Goal: Consume media (video, audio): Consume media (video, audio)

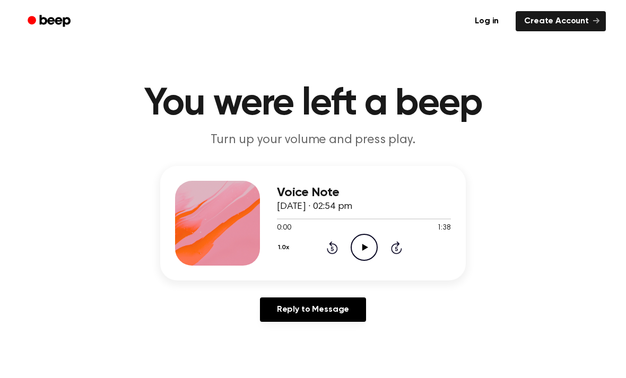
click at [373, 246] on icon "Play Audio" at bounding box center [364, 247] width 27 height 27
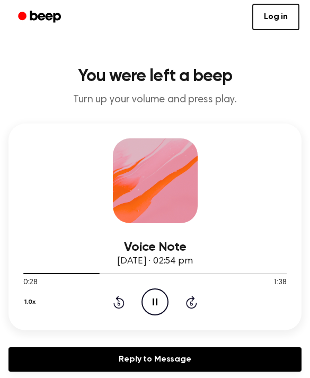
click at [163, 298] on icon "Pause Audio" at bounding box center [155, 302] width 27 height 27
click at [161, 304] on icon "Play Audio" at bounding box center [155, 302] width 27 height 27
click at [115, 303] on icon "Rewind 5 seconds" at bounding box center [119, 302] width 12 height 14
click at [121, 300] on icon at bounding box center [119, 302] width 11 height 13
click at [159, 302] on icon "Pause Audio" at bounding box center [155, 302] width 27 height 27
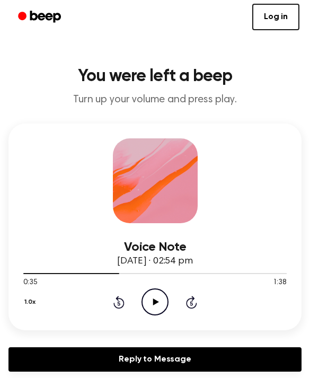
click at [150, 303] on icon "Play Audio" at bounding box center [155, 302] width 27 height 27
click at [155, 302] on icon "Pause Audio" at bounding box center [155, 302] width 27 height 27
click at [157, 300] on icon "Play Audio" at bounding box center [155, 302] width 27 height 27
click at [153, 309] on icon "Pause Audio" at bounding box center [155, 302] width 27 height 27
click at [159, 302] on icon "Play Audio" at bounding box center [155, 302] width 27 height 27
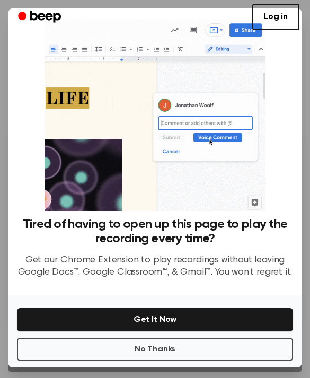
click at [37, 315] on button "Get It Now" at bounding box center [155, 319] width 276 height 23
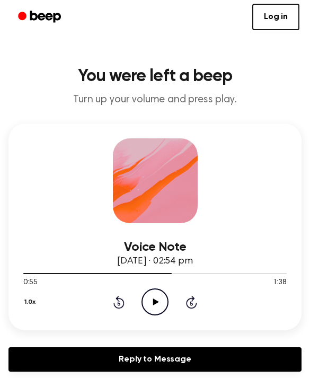
click at [159, 304] on icon "Play Audio" at bounding box center [155, 302] width 27 height 27
click at [155, 299] on icon "Pause Audio" at bounding box center [155, 302] width 27 height 27
click at [163, 301] on icon "Play Audio" at bounding box center [155, 302] width 27 height 27
